Goal: Transaction & Acquisition: Purchase product/service

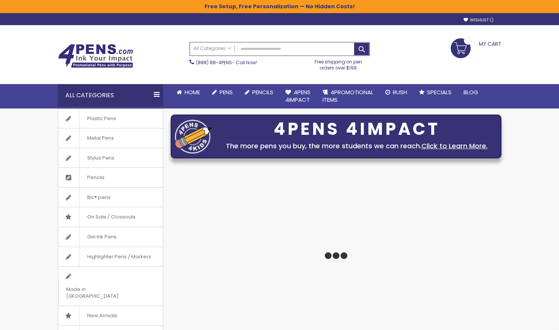
click at [474, 44] on link "My Cart" at bounding box center [476, 43] width 51 height 10
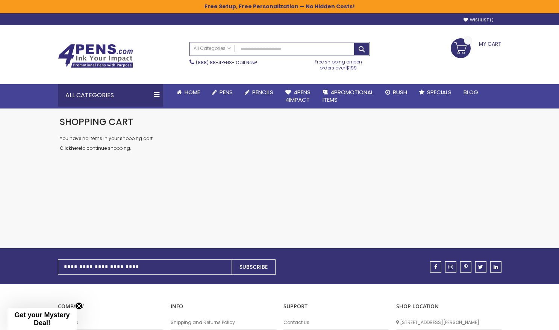
click at [459, 48] on link "My Cart" at bounding box center [476, 43] width 51 height 10
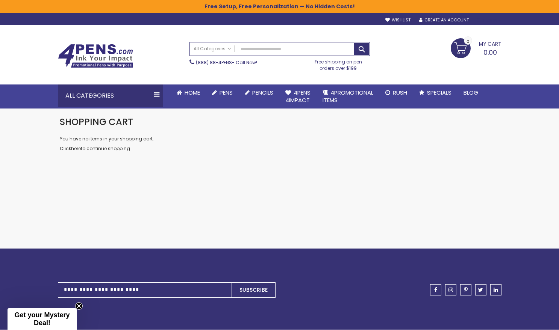
click at [488, 22] on div "Sign In" at bounding box center [488, 21] width 25 height 6
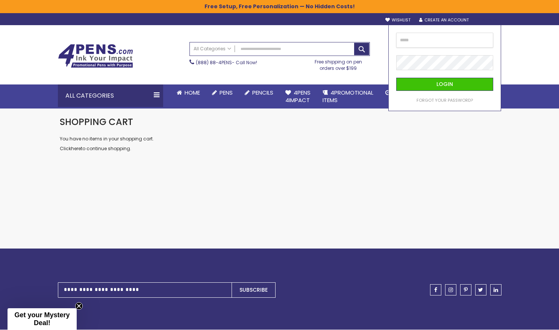
click at [478, 37] on input "email" at bounding box center [444, 40] width 97 height 15
type input "**********"
click at [425, 83] on button "Login" at bounding box center [444, 84] width 97 height 13
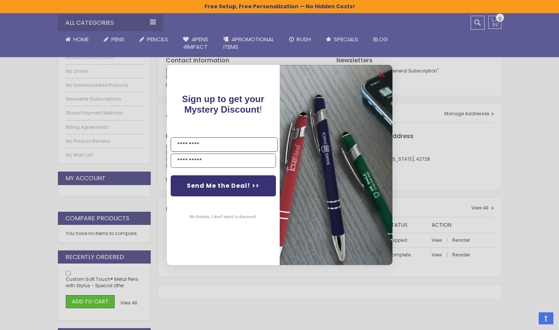
scroll to position [125, 0]
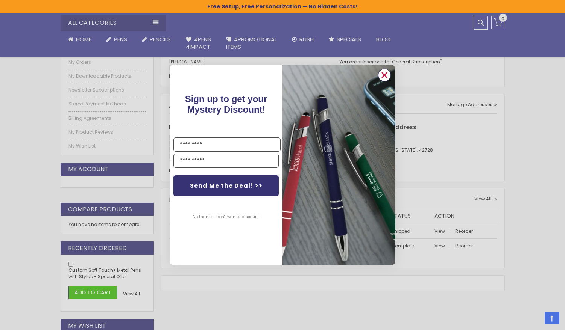
click at [382, 71] on circle "Close dialog" at bounding box center [384, 75] width 11 height 11
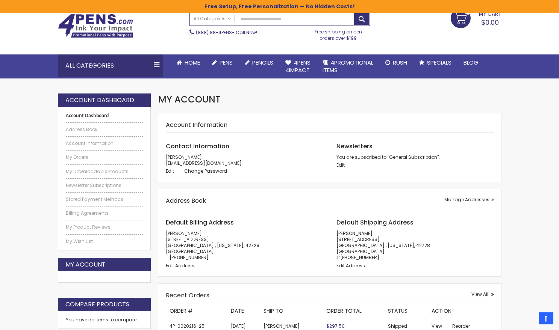
scroll to position [21, 0]
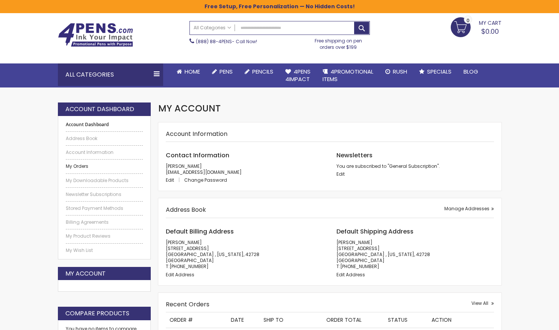
click at [82, 168] on link "My Orders" at bounding box center [104, 167] width 77 height 6
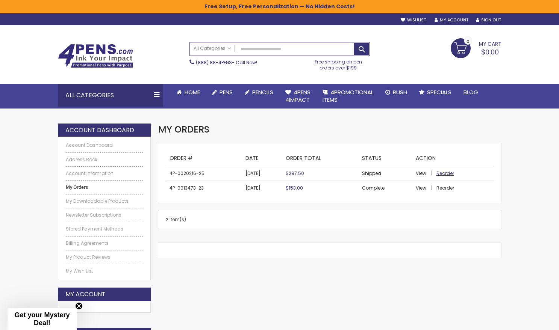
click at [440, 171] on span "Reorder" at bounding box center [445, 173] width 18 height 6
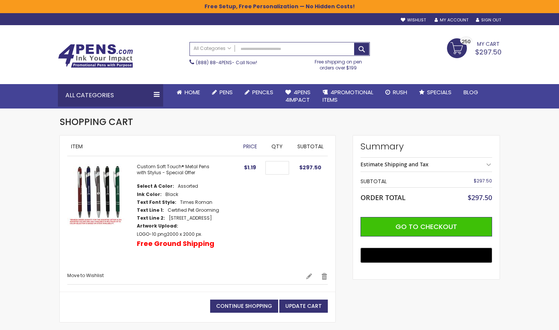
click at [78, 47] on img at bounding box center [95, 56] width 75 height 24
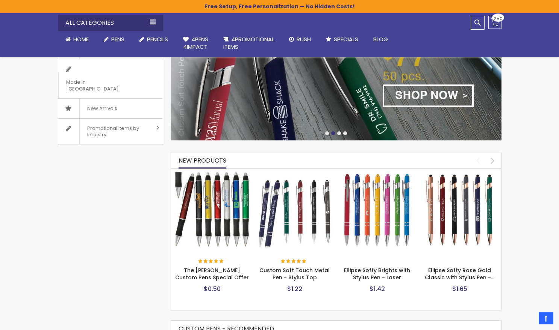
scroll to position [209, 0]
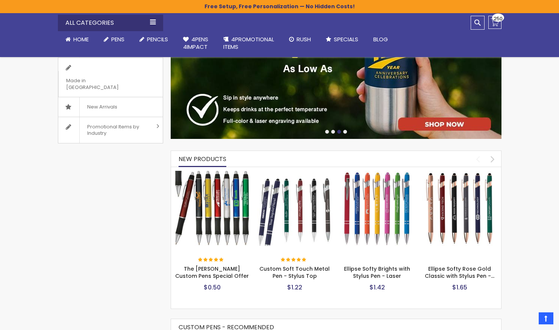
drag, startPoint x: 462, startPoint y: 285, endPoint x: 454, endPoint y: 293, distance: 10.9
click at [454, 294] on div "Ellipse Softy Rose Gold Classic with Stylus Pen -… $1.65" at bounding box center [459, 275] width 75 height 59
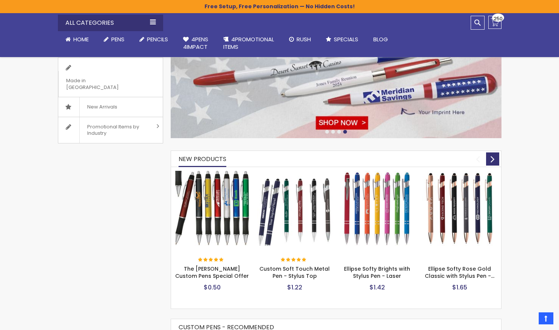
click at [487, 154] on div "next" at bounding box center [492, 159] width 13 height 13
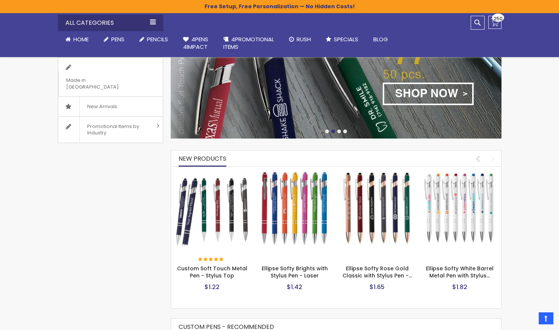
scroll to position [210, 0]
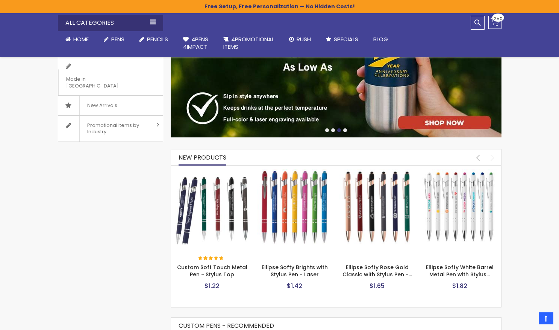
click at [316, 207] on img at bounding box center [294, 207] width 75 height 75
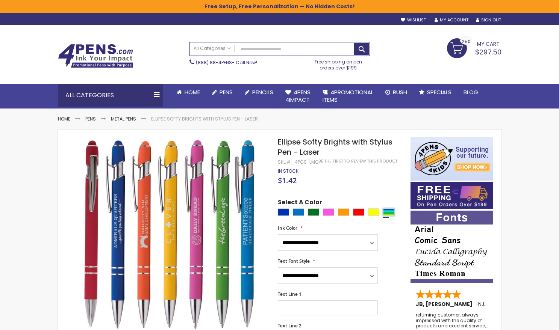
click at [389, 212] on div "Assorted" at bounding box center [388, 213] width 11 height 8
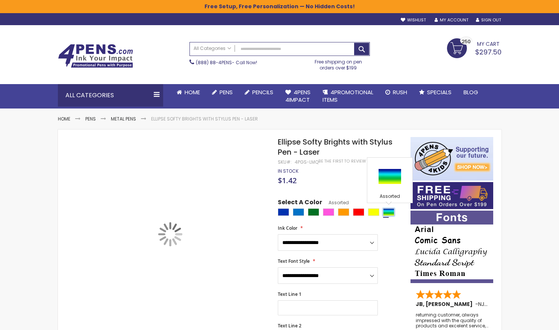
type input "****"
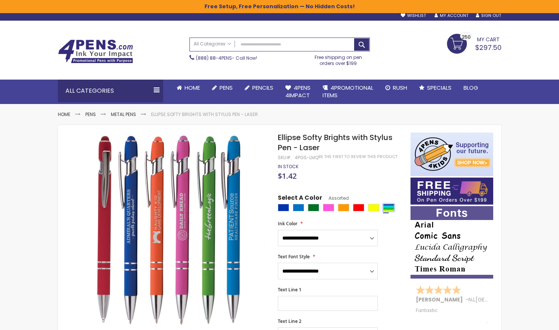
scroll to position [11, 0]
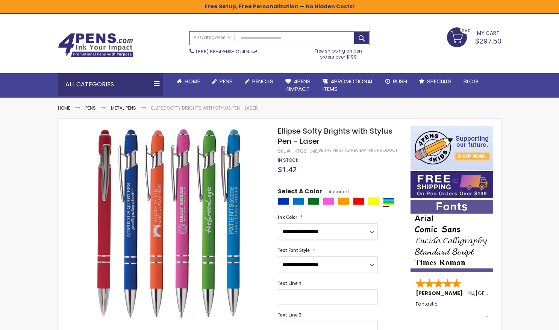
click at [323, 238] on select "**********" at bounding box center [328, 232] width 100 height 17
select select "****"
click at [328, 265] on select "**********" at bounding box center [328, 265] width 100 height 17
select select "****"
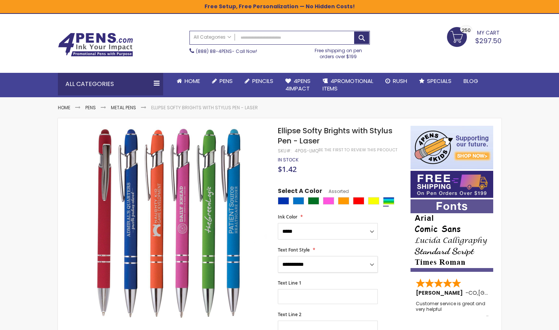
scroll to position [12, 0]
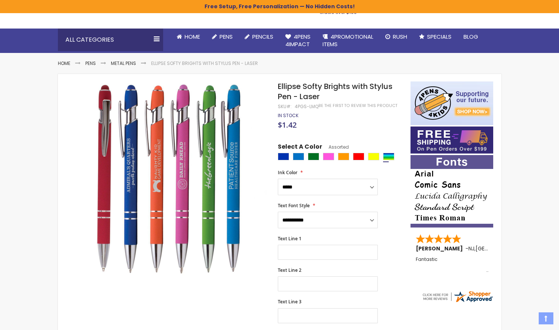
scroll to position [59, 0]
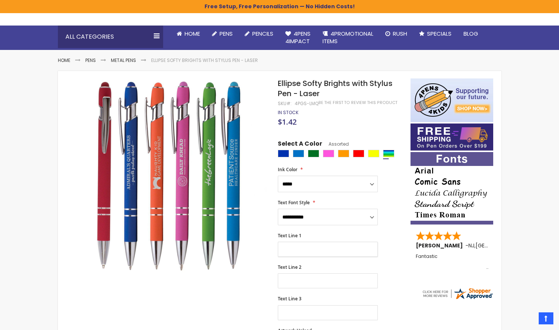
click at [313, 246] on input "Text Line 1" at bounding box center [328, 249] width 100 height 15
paste input "**********"
type input "**********"
click at [310, 279] on input "Text Line 2" at bounding box center [328, 281] width 100 height 15
paste input "**********"
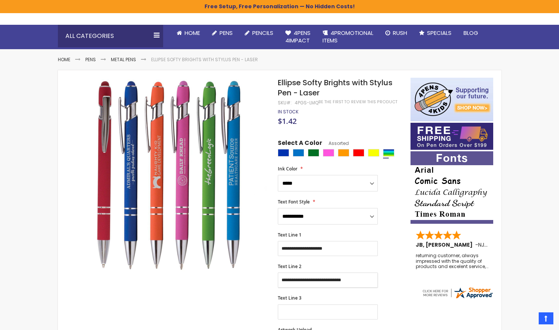
scroll to position [60, 0]
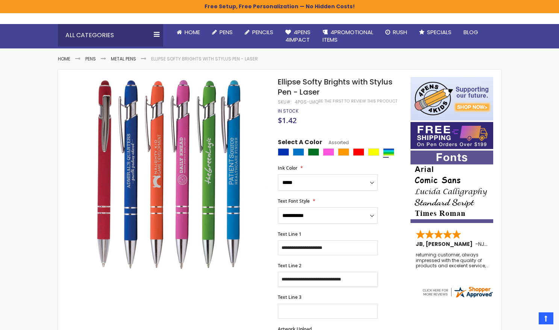
type input "**********"
click at [302, 312] on input "Text Line 3" at bounding box center [328, 311] width 100 height 15
paste input "**********"
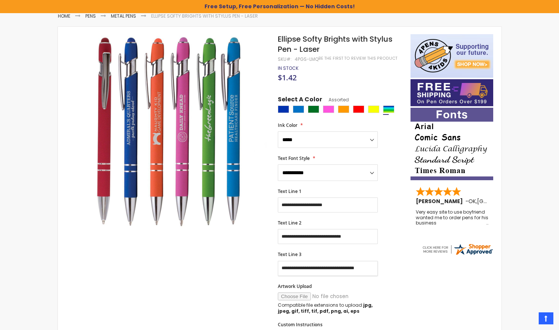
scroll to position [94, 0]
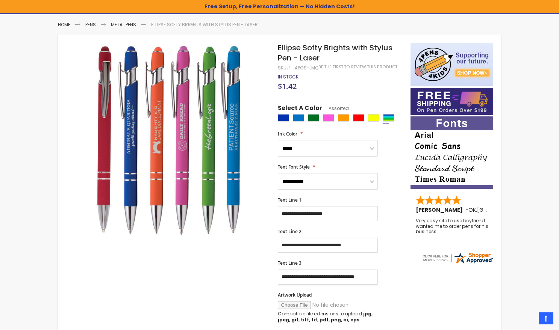
type input "**********"
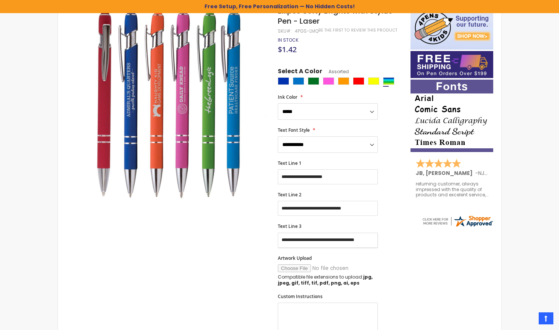
scroll to position [149, 0]
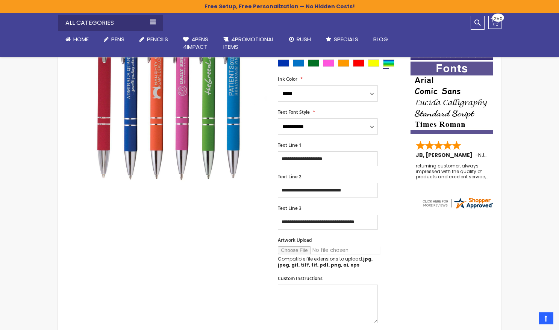
click at [289, 250] on input "Artwork Upload" at bounding box center [329, 251] width 102 height 8
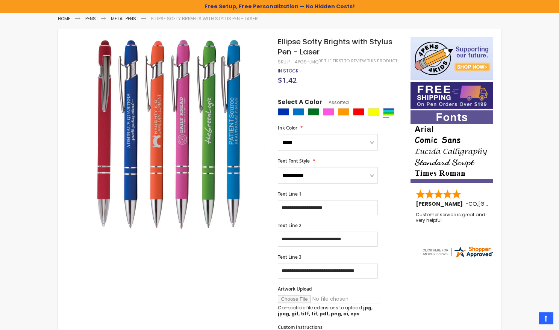
scroll to position [111, 0]
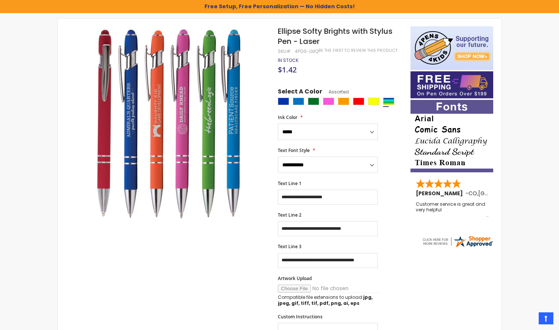
click at [291, 290] on input "Artwork Upload" at bounding box center [329, 289] width 102 height 8
click at [290, 288] on input "Artwork Upload" at bounding box center [329, 289] width 102 height 8
click at [296, 289] on input "Artwork Upload" at bounding box center [329, 289] width 102 height 8
type input "**********"
click at [392, 283] on div "Artwork Upload Compatible file extensions to upload: jpg, jpeg, gif, tiff, tif,…" at bounding box center [340, 291] width 125 height 31
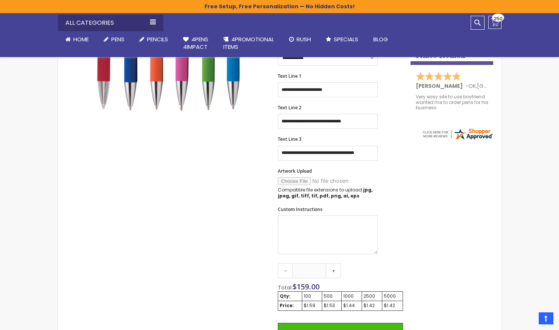
scroll to position [224, 0]
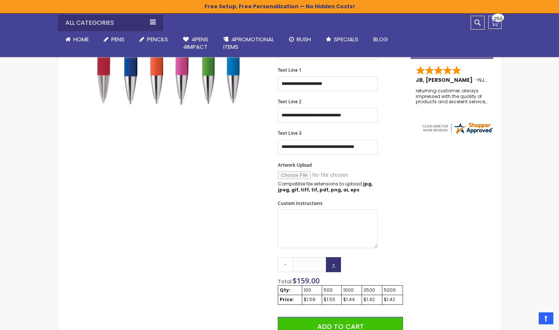
click at [332, 265] on link "+" at bounding box center [333, 264] width 15 height 15
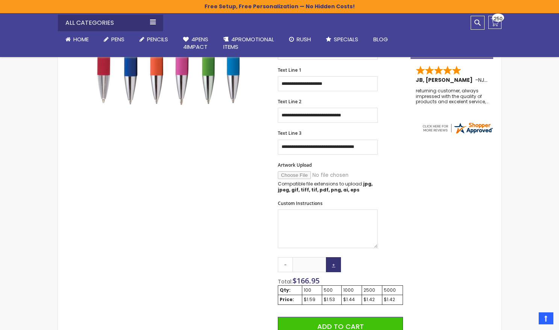
click at [332, 266] on link "+" at bounding box center [333, 264] width 15 height 15
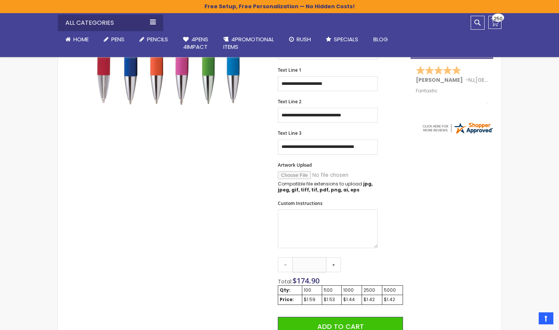
click at [312, 264] on input "***" at bounding box center [309, 264] width 34 height 15
type input "*"
type input "***"
click at [349, 266] on div "Qty - *** + Total: $ 318.00 Qty: 100 500 1000 2500 5000 Price: $1.59 $1.53 $1.4…" at bounding box center [340, 330] width 125 height 146
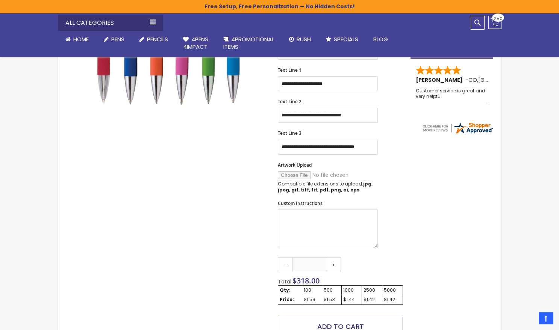
click at [354, 325] on span "Add to Cart" at bounding box center [340, 326] width 47 height 9
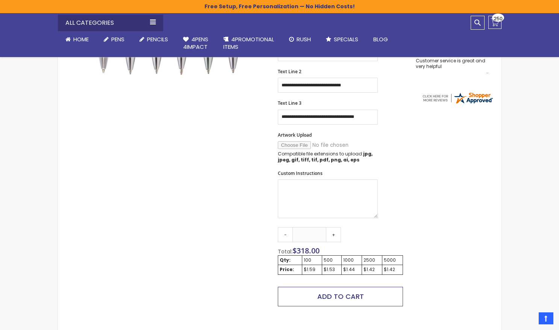
scroll to position [262, 0]
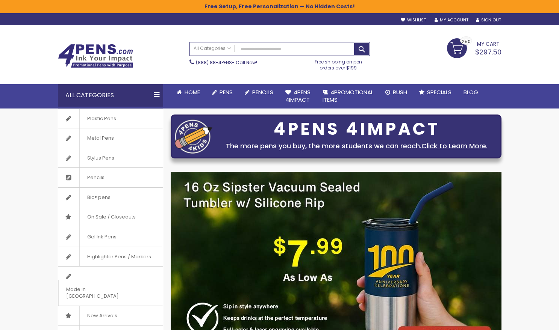
click at [116, 95] on div "All Categories" at bounding box center [110, 95] width 105 height 23
click at [154, 96] on div "All Categories" at bounding box center [110, 95] width 105 height 23
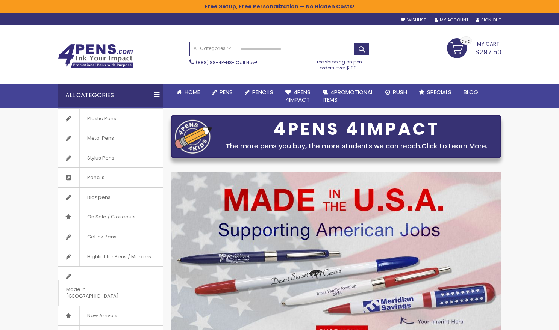
click at [490, 46] on span "My Cart" at bounding box center [488, 43] width 23 height 10
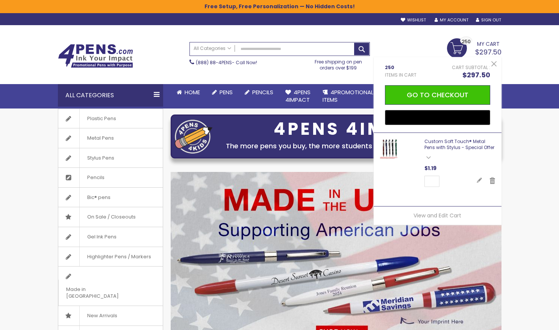
click at [439, 149] on link "Custom Soft Touch® Metal Pens with Stylus - Special Offer" at bounding box center [459, 144] width 70 height 12
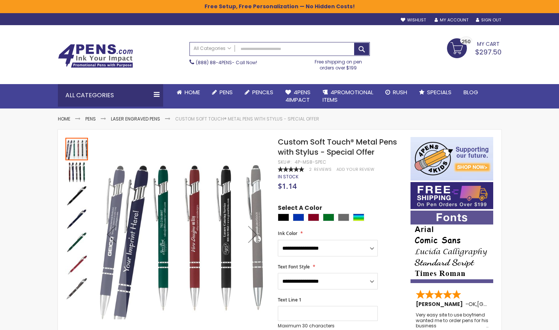
click at [487, 53] on span "$297.50" at bounding box center [488, 51] width 26 height 9
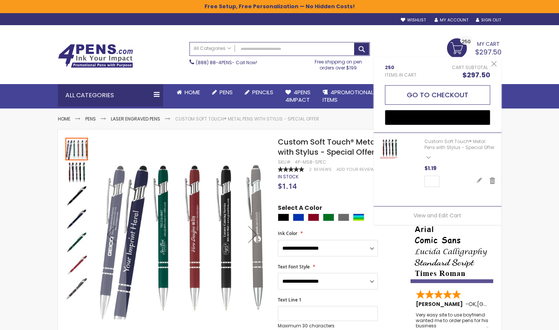
click at [448, 98] on button "Go to Checkout" at bounding box center [437, 95] width 105 height 20
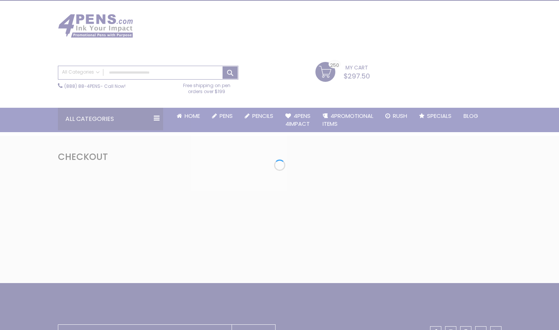
scroll to position [29, 0]
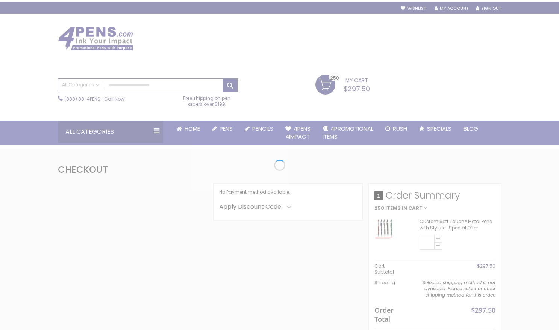
select select "*"
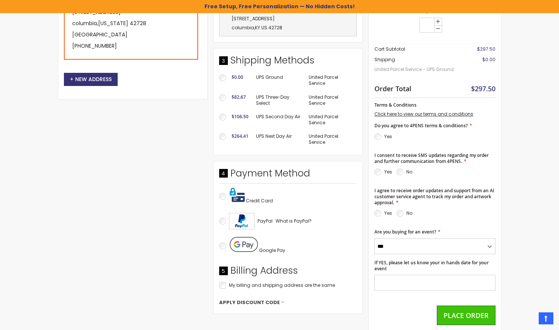
scroll to position [0, 0]
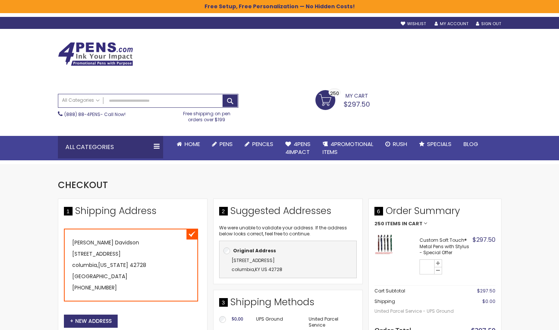
click at [412, 224] on span "Items in Cart" at bounding box center [403, 223] width 37 height 5
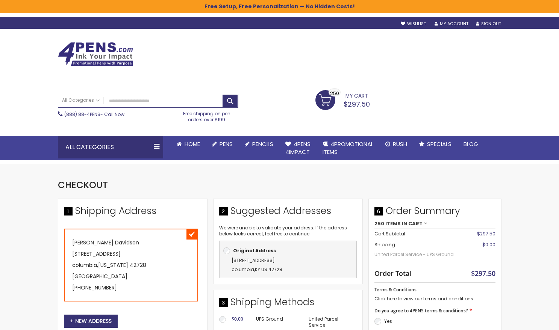
click at [419, 225] on span "Items in Cart" at bounding box center [403, 223] width 37 height 5
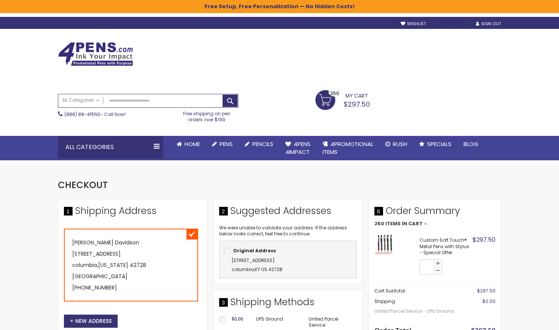
click at [452, 24] on link "My Account" at bounding box center [452, 24] width 34 height 6
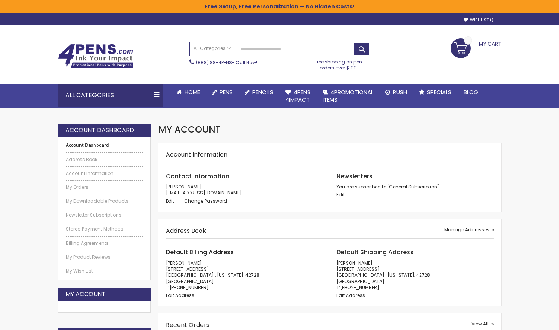
drag, startPoint x: 86, startPoint y: 189, endPoint x: 293, endPoint y: 226, distance: 209.9
click at [86, 189] on link "My Orders" at bounding box center [104, 188] width 77 height 6
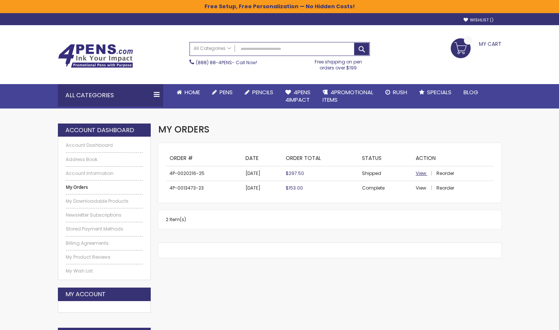
click at [425, 174] on link "View" at bounding box center [426, 173] width 20 height 6
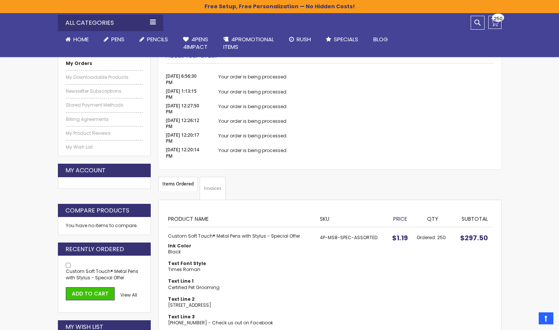
scroll to position [224, 0]
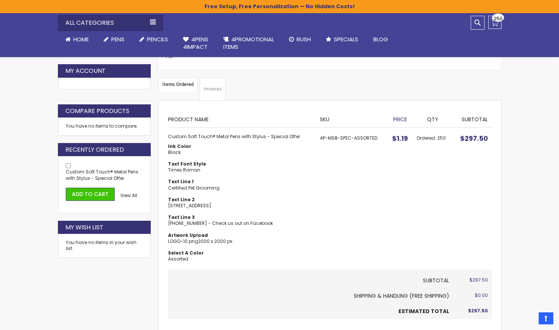
drag, startPoint x: 169, startPoint y: 188, endPoint x: 230, endPoint y: 186, distance: 60.9
click at [230, 186] on dd "Certified Pet Grooming" at bounding box center [240, 188] width 144 height 6
copy dd "Certified Pet Grooming"
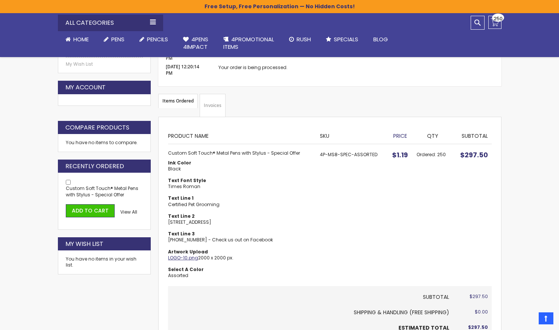
scroll to position [208, 0]
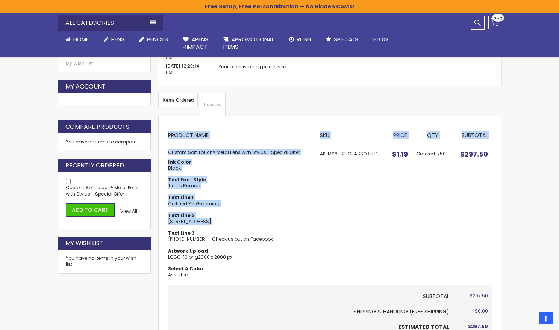
drag, startPoint x: 167, startPoint y: 221, endPoint x: 246, endPoint y: 230, distance: 79.4
click at [246, 230] on div "Items Ordered Items Ordered Product Name SKU Price Qty Subtotal Custom Soft Tou…" at bounding box center [329, 236] width 343 height 240
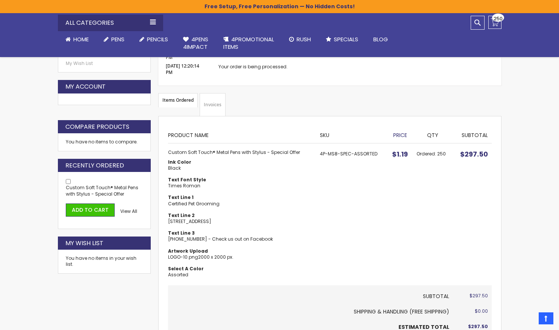
click at [251, 224] on dd "[STREET_ADDRESS]" at bounding box center [240, 222] width 144 height 6
drag, startPoint x: 168, startPoint y: 221, endPoint x: 243, endPoint y: 228, distance: 75.5
click at [243, 229] on dl "Ink Color Black Text Font Style Times Roman Text Line 1 Certified Pet Grooming …" at bounding box center [240, 218] width 144 height 119
copy dl "1001 Greensburg St. Columbia, KY"
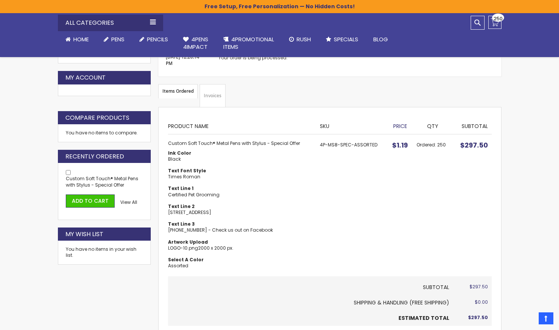
scroll to position [217, 0]
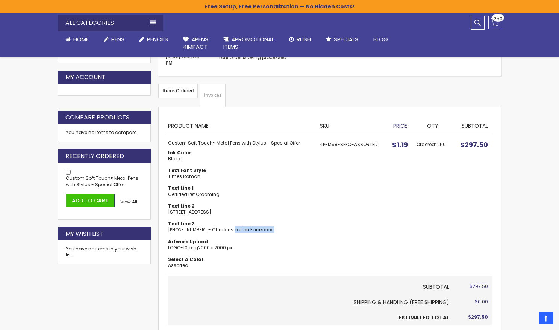
drag, startPoint x: 169, startPoint y: 230, endPoint x: 268, endPoint y: 237, distance: 98.7
click at [268, 237] on dl "Ink Color Black Text Font Style Times Roman Text Line 1 Certified Pet Grooming …" at bounding box center [240, 209] width 144 height 119
copy dl "270)384-9660 - Check us out on Facebook"
click at [176, 247] on link "LOGO-10.png" at bounding box center [183, 248] width 30 height 6
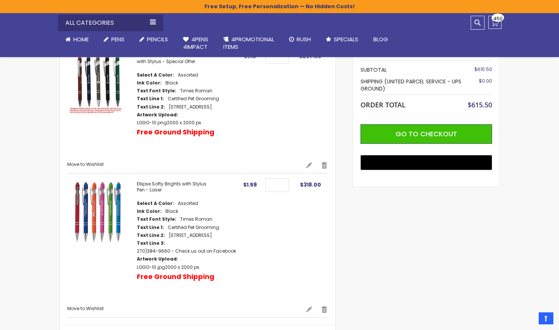
scroll to position [131, 0]
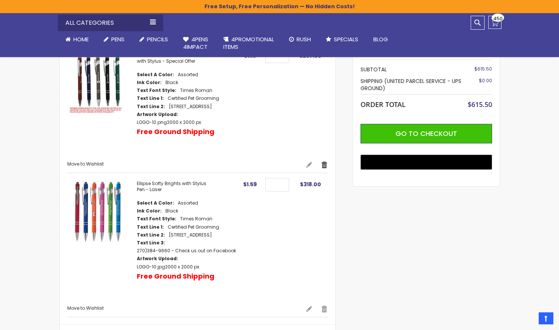
click at [325, 169] on link "Remove" at bounding box center [324, 165] width 7 height 8
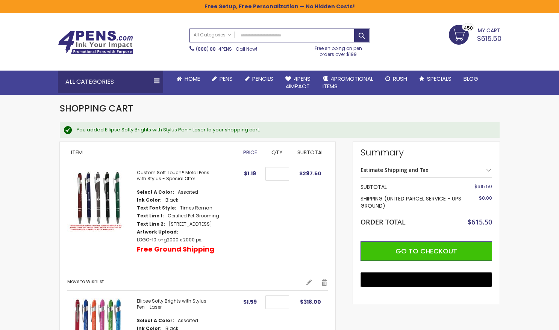
scroll to position [15, 0]
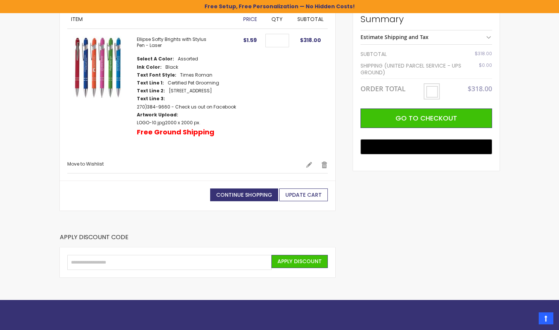
scroll to position [126, 0]
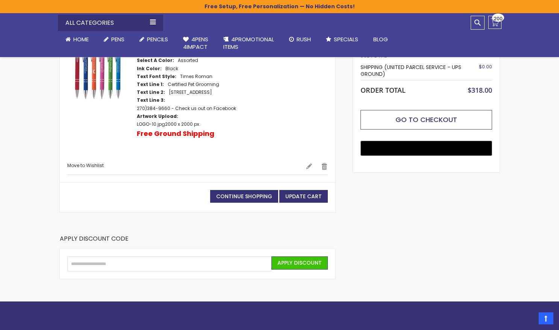
click at [416, 122] on span "Go to Checkout" at bounding box center [426, 119] width 62 height 9
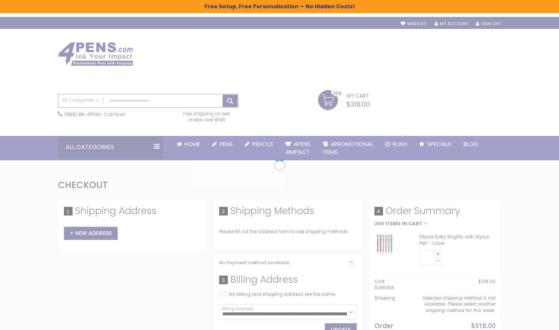
select select "*"
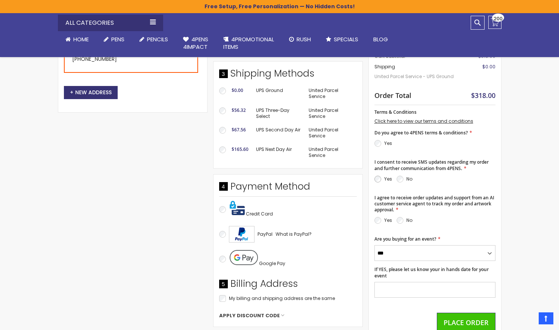
scroll to position [224, 0]
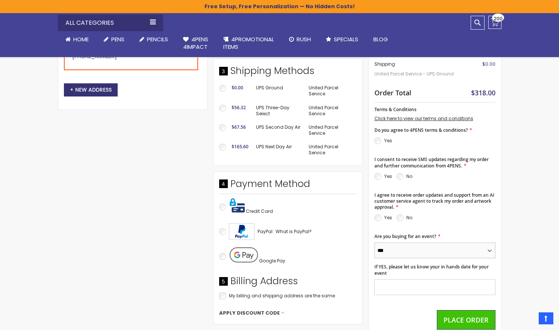
click at [406, 253] on select "*** **" at bounding box center [434, 251] width 121 height 16
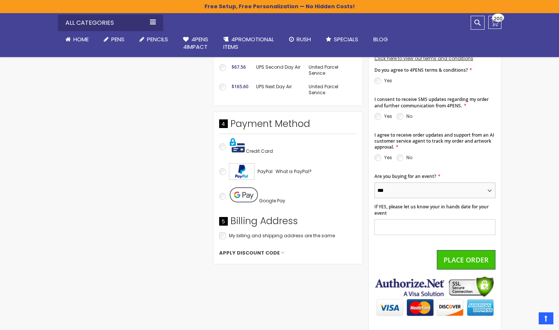
scroll to position [288, 0]
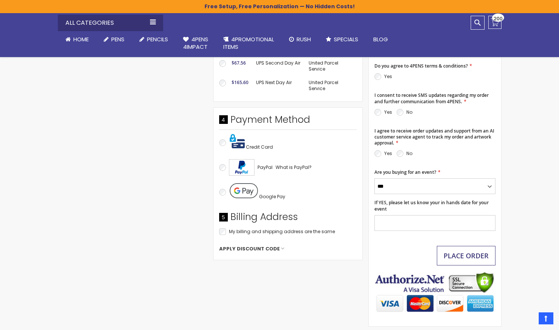
click at [466, 258] on span "Place Order" at bounding box center [466, 255] width 45 height 9
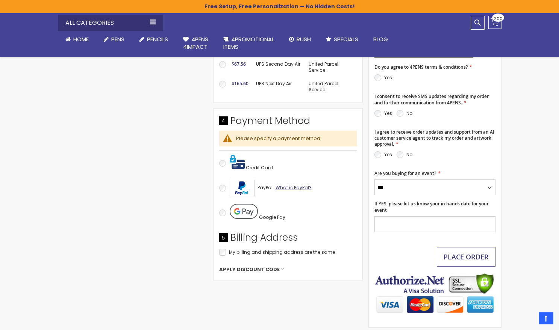
scroll to position [287, 0]
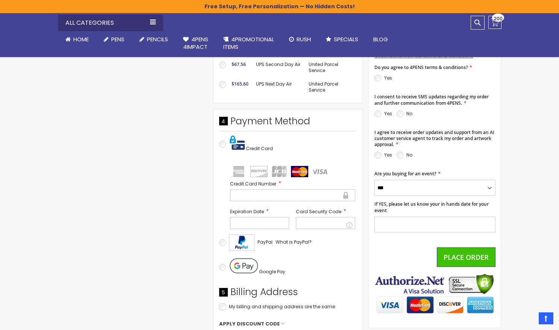
click at [292, 265] on div "Google Pay" at bounding box center [288, 268] width 138 height 26
click at [474, 253] on span "Place Order" at bounding box center [466, 257] width 45 height 9
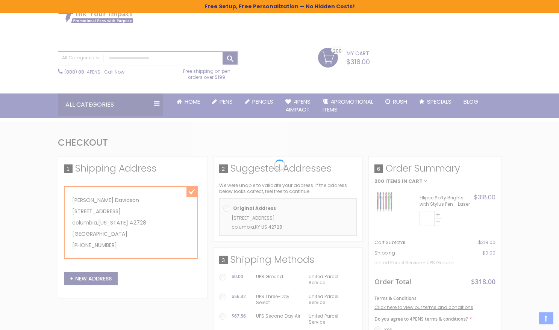
scroll to position [45, 0]
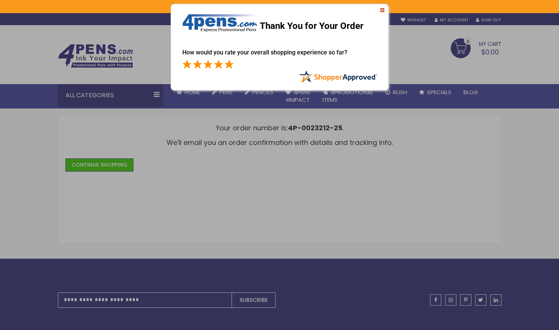
click at [224, 67] on span at bounding box center [228, 64] width 9 height 9
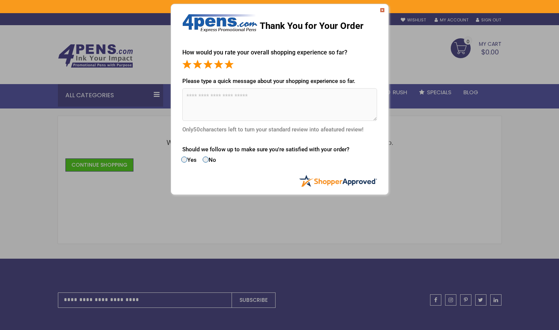
click at [381, 10] on img at bounding box center [382, 10] width 5 height 5
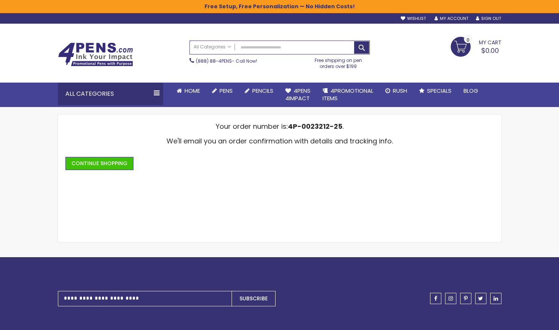
scroll to position [3, 0]
